Goal: Navigation & Orientation: Find specific page/section

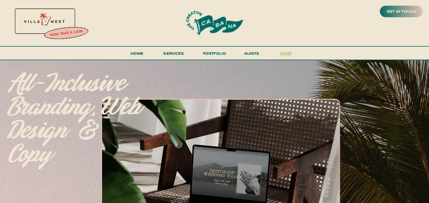
click at [288, 53] on h3 "shop" at bounding box center [286, 55] width 27 height 10
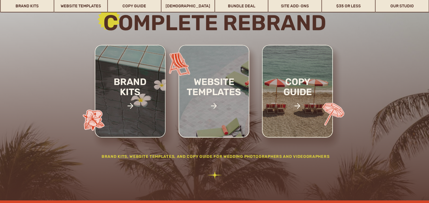
scroll to position [85, 0]
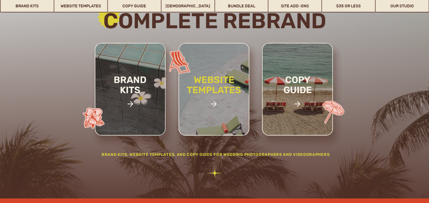
click at [216, 90] on h2 "website templates" at bounding box center [214, 91] width 74 height 32
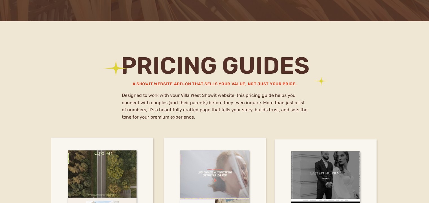
scroll to position [3262, 0]
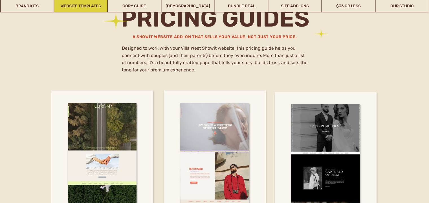
click at [76, 8] on link "Website Templates" at bounding box center [80, 5] width 53 height 13
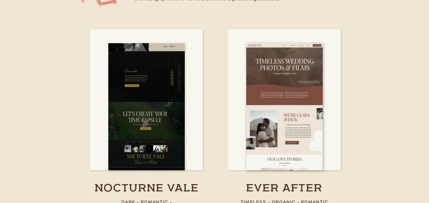
scroll to position [2048, 0]
